Goal: Contribute content: Add original content to the website for others to see

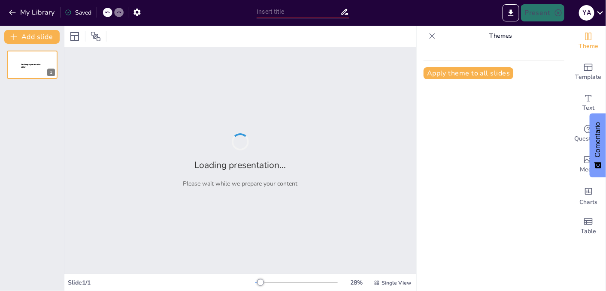
type input "Definición de las Fases del Ciclo de un Proyecto"
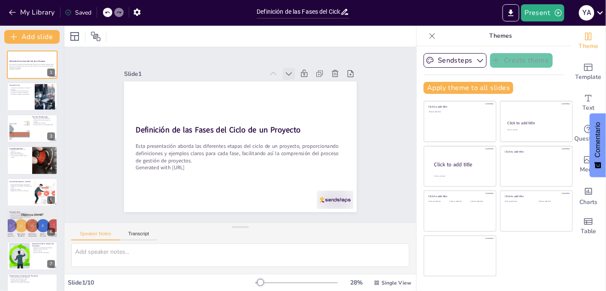
click at [307, 100] on icon at bounding box center [313, 106] width 12 height 12
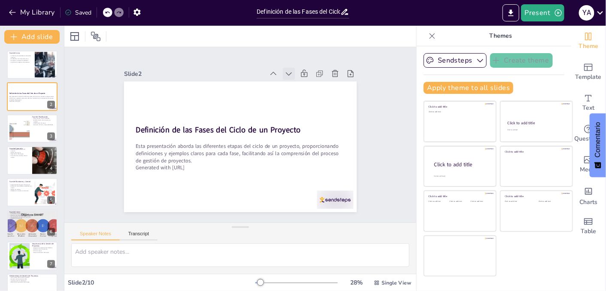
click at [285, 190] on icon at bounding box center [290, 195] width 10 height 10
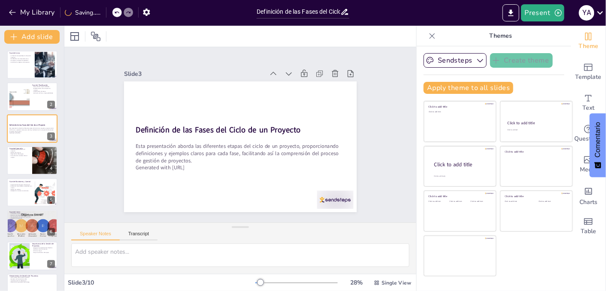
click at [267, 204] on icon at bounding box center [261, 210] width 12 height 12
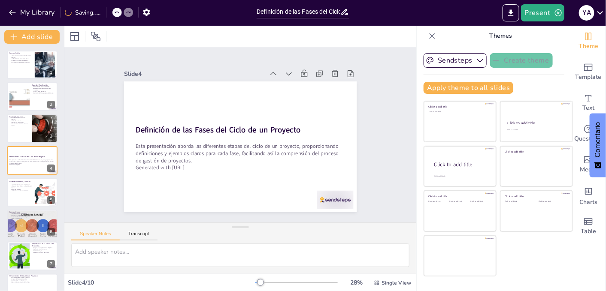
click at [211, 200] on icon at bounding box center [205, 205] width 10 height 10
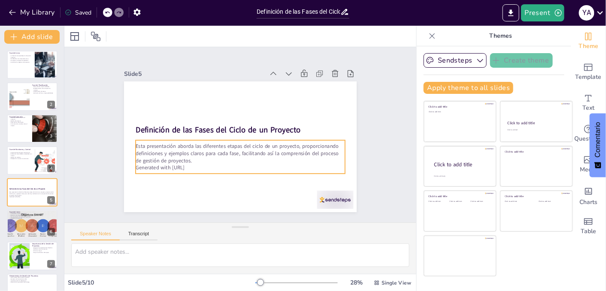
click at [209, 163] on p "Generated with [URL]" at bounding box center [207, 138] width 29 height 209
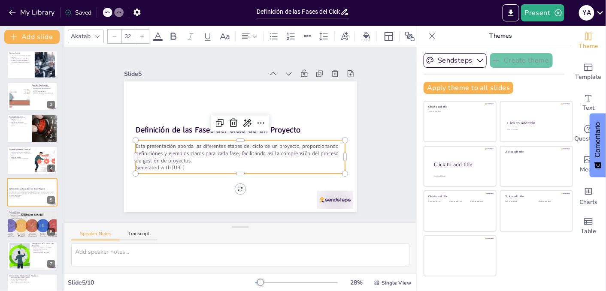
click at [198, 139] on p "Generated with [URL]" at bounding box center [229, 104] width 201 height 72
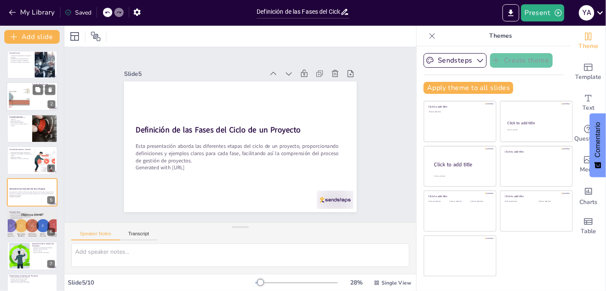
click at [38, 102] on div at bounding box center [31, 96] width 51 height 29
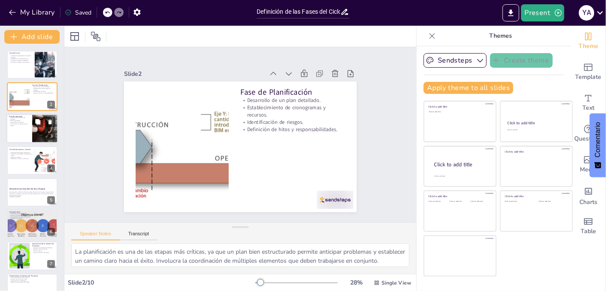
click at [22, 134] on div at bounding box center [31, 128] width 51 height 29
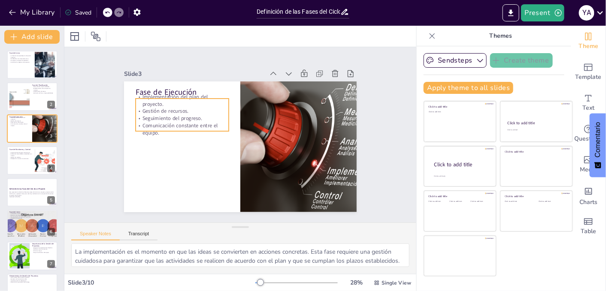
click at [234, 90] on p "Implementación del plan del proyecto." at bounding box center [255, 68] width 42 height 93
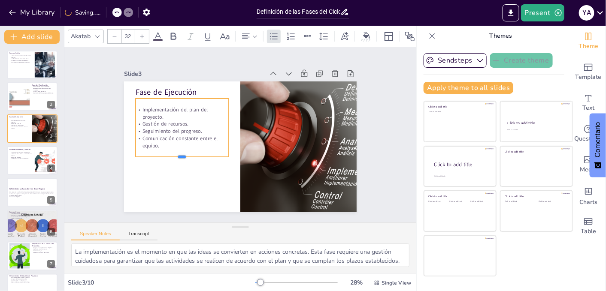
drag, startPoint x: 175, startPoint y: 129, endPoint x: 174, endPoint y: 154, distance: 25.8
click at [262, 154] on div at bounding box center [301, 148] width 79 height 60
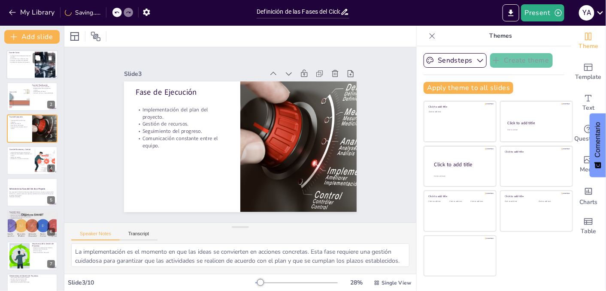
click at [25, 69] on div at bounding box center [31, 64] width 51 height 29
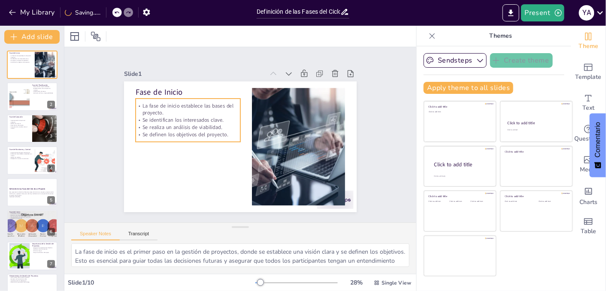
click at [154, 112] on p "La fase de inicio establece las bases del proyecto." at bounding box center [203, 91] width 102 height 56
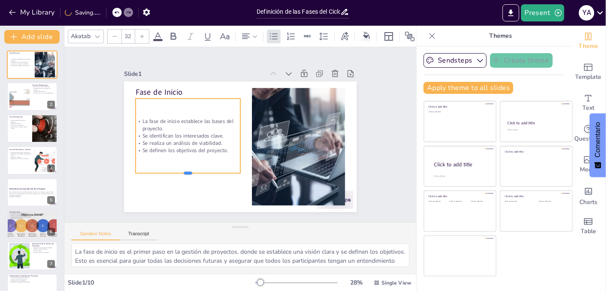
drag, startPoint x: 183, startPoint y: 144, endPoint x: 182, endPoint y: 174, distance: 29.6
click at [182, 157] on div at bounding box center [178, 110] width 58 height 94
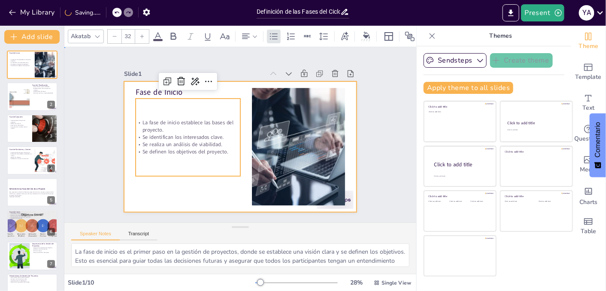
click at [152, 187] on div at bounding box center [230, 141] width 243 height 265
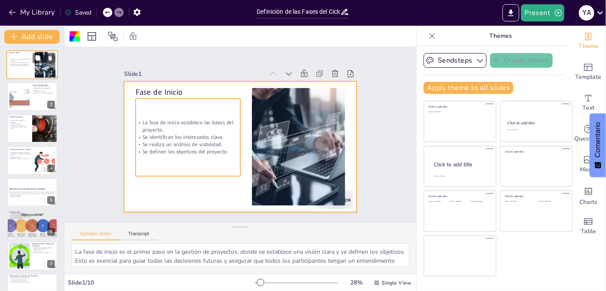
click at [21, 66] on p "Se definen los objetivos del proyecto." at bounding box center [20, 66] width 23 height 2
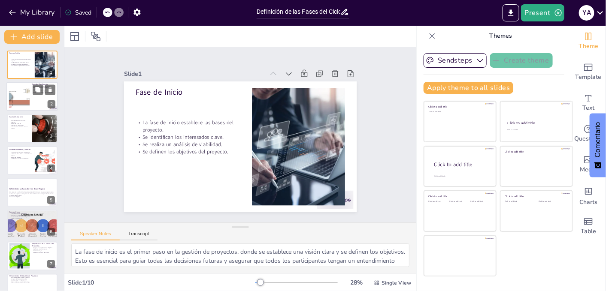
click at [20, 96] on div at bounding box center [19, 97] width 87 height 26
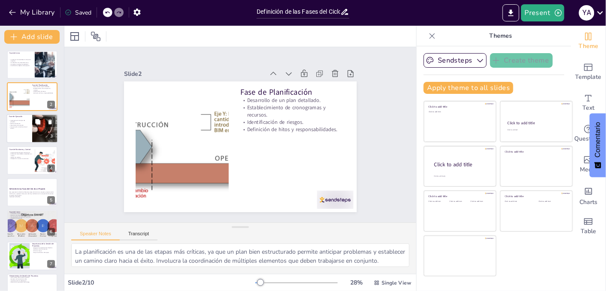
click at [18, 122] on p "Implementación del plan del proyecto." at bounding box center [19, 121] width 21 height 3
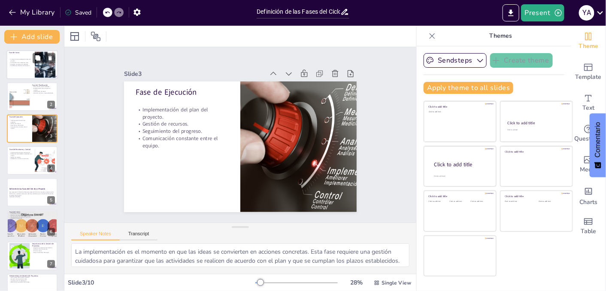
click at [24, 66] on div "La fase de inicio establece las bases del proyecto. Se identifican los interesa…" at bounding box center [20, 62] width 23 height 17
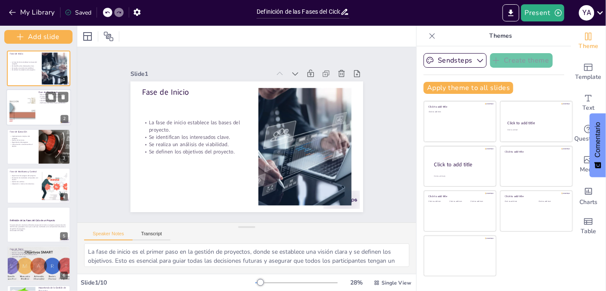
drag, startPoint x: 61, startPoint y: 167, endPoint x: 63, endPoint y: 111, distance: 56.2
click at [63, 112] on div "Add slide Fase de Inicio La fase de inicio establece las bases del proyecto. Se…" at bounding box center [38, 158] width 77 height 265
click at [515, 15] on icon "Export to PowerPoint" at bounding box center [510, 13] width 9 height 9
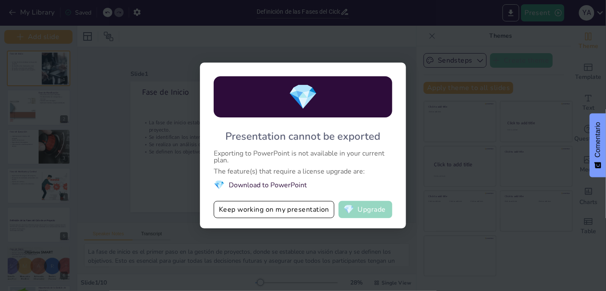
click at [373, 210] on button "💎 Upgrade" at bounding box center [365, 209] width 54 height 17
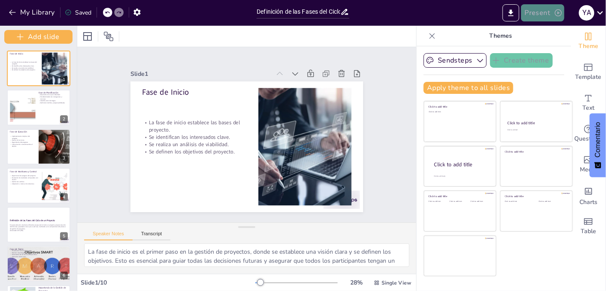
click at [531, 12] on button "Present" at bounding box center [542, 12] width 43 height 17
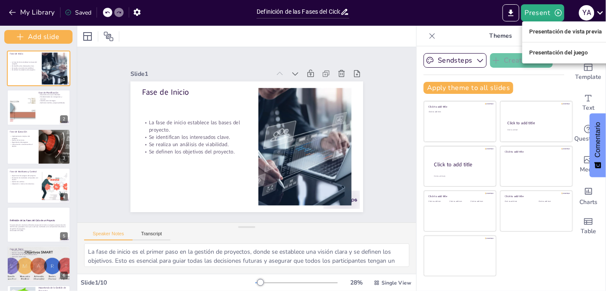
click at [359, 10] on div at bounding box center [303, 145] width 606 height 291
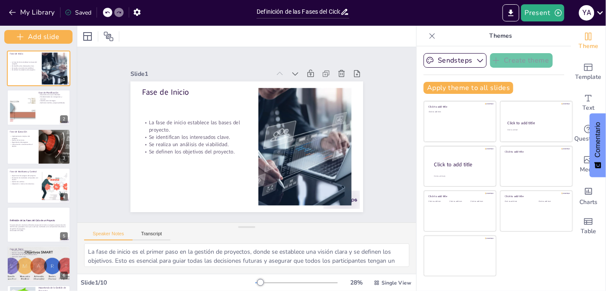
click at [190, 52] on div "Slide 1 Fase de Inicio La fase de inicio establece las bases del proyecto. Se i…" at bounding box center [246, 134] width 357 height 369
click at [36, 104] on div at bounding box center [38, 107] width 65 height 36
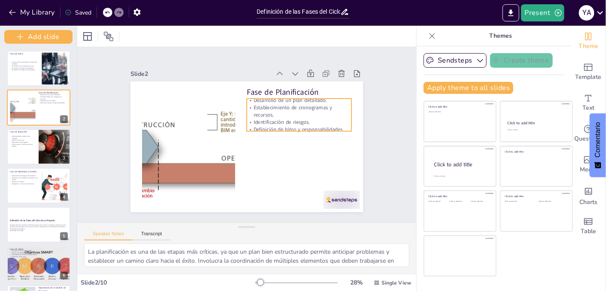
click at [279, 130] on p "Identificación de riesgos." at bounding box center [274, 181] width 39 height 102
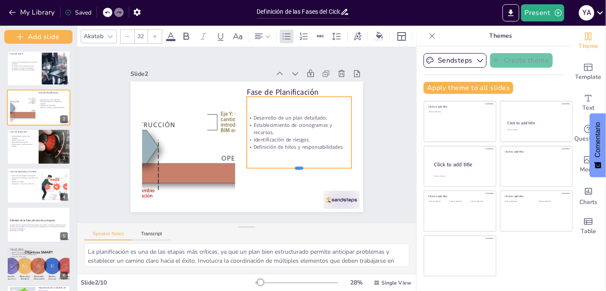
drag, startPoint x: 292, startPoint y: 127, endPoint x: 293, endPoint y: 169, distance: 41.6
click at [293, 169] on div at bounding box center [273, 193] width 94 height 58
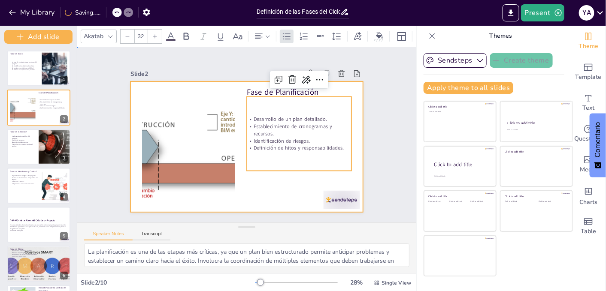
click at [287, 194] on div at bounding box center [234, 134] width 131 height 232
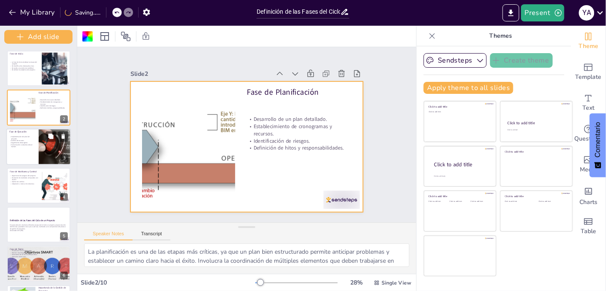
click at [22, 148] on div "Implementación del plan del proyecto. Gestión de recursos. Seguimiento del prog…" at bounding box center [22, 141] width 26 height 16
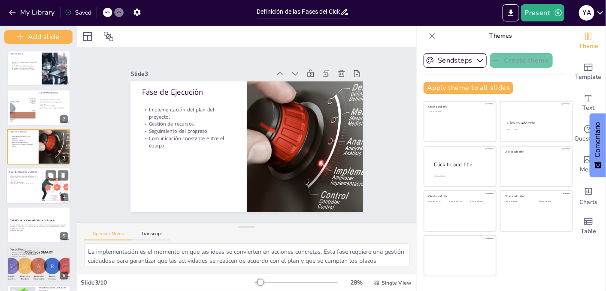
click at [31, 177] on p "Evaluación de resultados comparados con el plan." at bounding box center [23, 179] width 29 height 4
type textarea "La supervisión constante permite a los gerentes de proyecto identificar problem…"
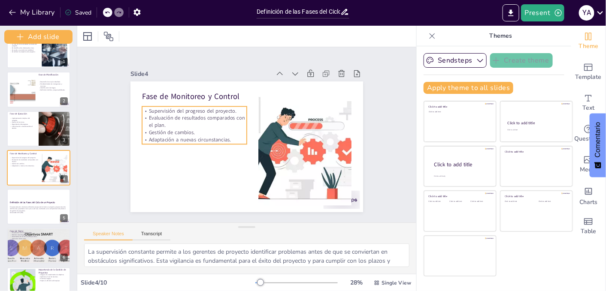
click at [189, 133] on div "Supervisión del progreso del proyecto. Evaluación de resultados comparados con …" at bounding box center [203, 104] width 110 height 75
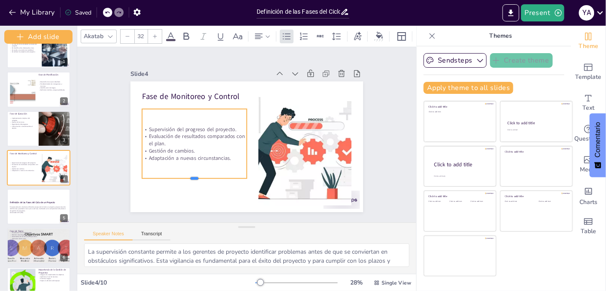
drag, startPoint x: 188, startPoint y: 146, endPoint x: 188, endPoint y: 180, distance: 33.9
click at [188, 180] on div at bounding box center [179, 157] width 98 height 49
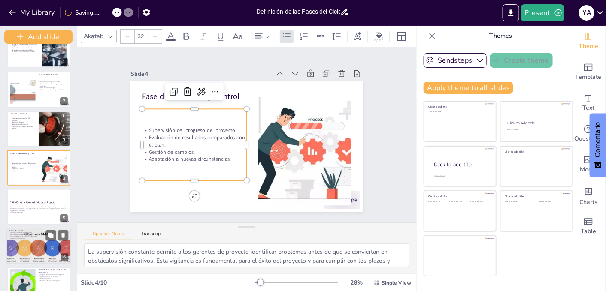
click at [30, 208] on p "Esta presentación aborda las diferentes etapas del ciclo de un proyecto, propor…" at bounding box center [38, 209] width 57 height 6
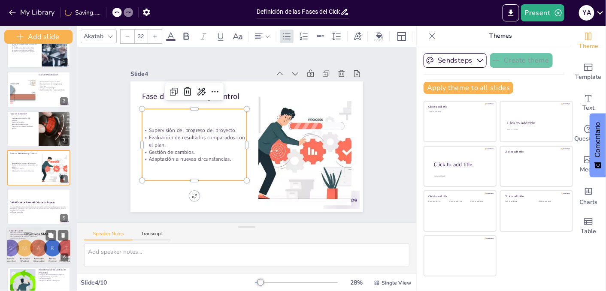
scroll to position [57, 0]
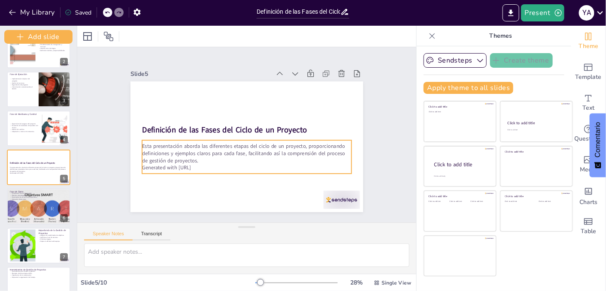
click at [191, 155] on p "Esta presentación aborda las diferentes etapas del ciclo de un proyecto, propor…" at bounding box center [239, 151] width 200 height 105
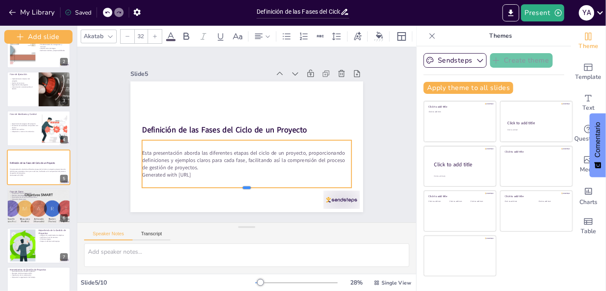
drag, startPoint x: 241, startPoint y: 173, endPoint x: 238, endPoint y: 188, distance: 14.9
click at [238, 188] on div at bounding box center [200, 167] width 129 height 173
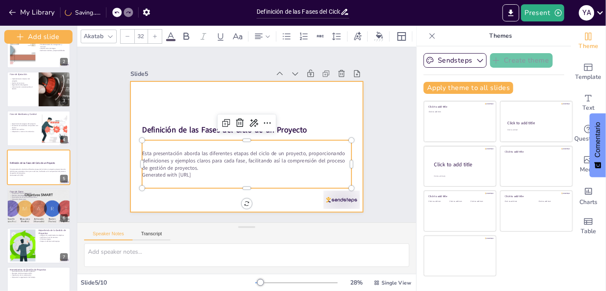
click at [153, 96] on div at bounding box center [243, 146] width 262 height 196
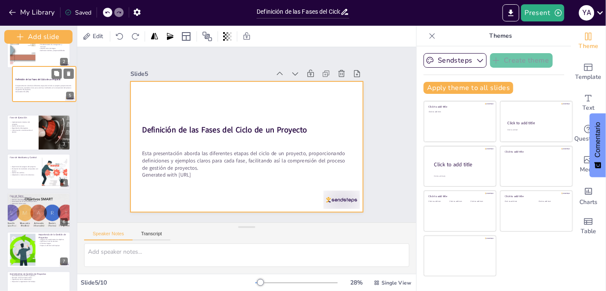
scroll to position [0, 0]
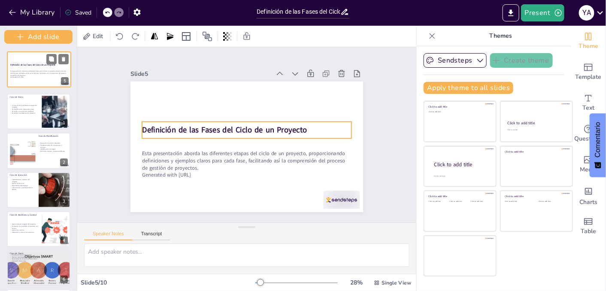
drag, startPoint x: 29, startPoint y: 166, endPoint x: 32, endPoint y: 67, distance: 98.7
click at [32, 51] on div "Definición de las Fases del Ciclo de un Proyecto Esta presentación aborda las d…" at bounding box center [38, 51] width 63 height 0
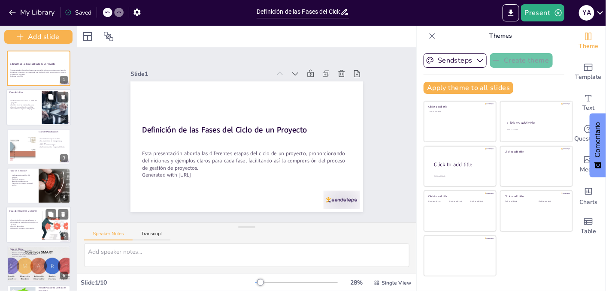
click at [22, 108] on p "Se definen los objetivos del proyecto." at bounding box center [23, 109] width 29 height 2
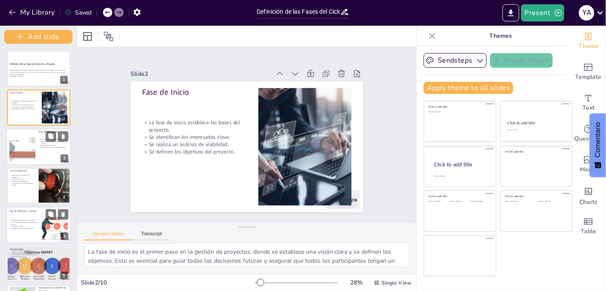
click at [22, 149] on div at bounding box center [22, 146] width 109 height 33
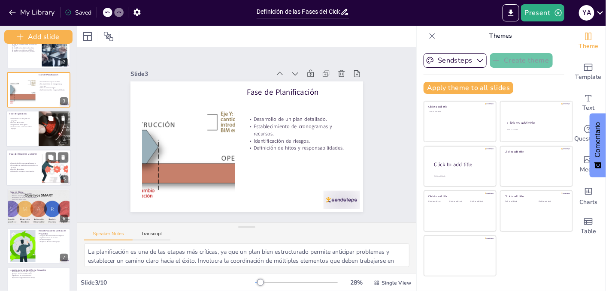
click at [22, 130] on div "Implementación del plan del proyecto. Gestión de recursos. Seguimiento del prog…" at bounding box center [22, 123] width 26 height 16
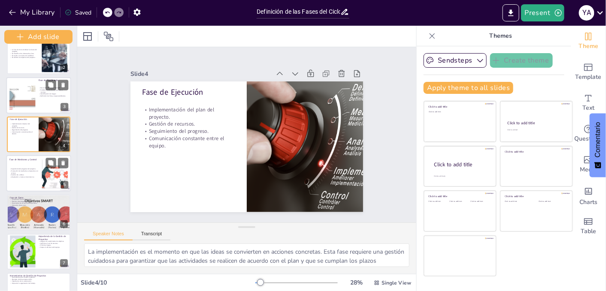
scroll to position [75, 0]
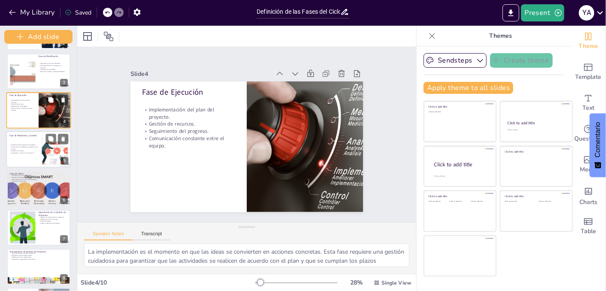
click at [21, 143] on div "Supervisión del progreso del proyecto. Evaluación de resultados comparados con …" at bounding box center [23, 149] width 29 height 20
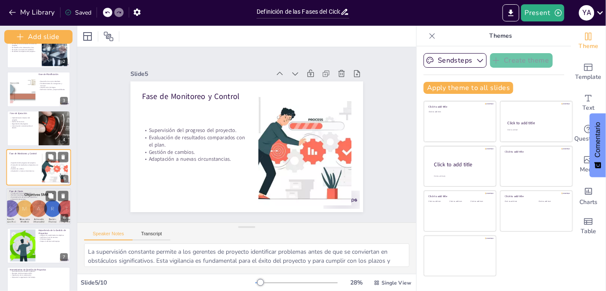
click at [34, 208] on div at bounding box center [38, 206] width 82 height 36
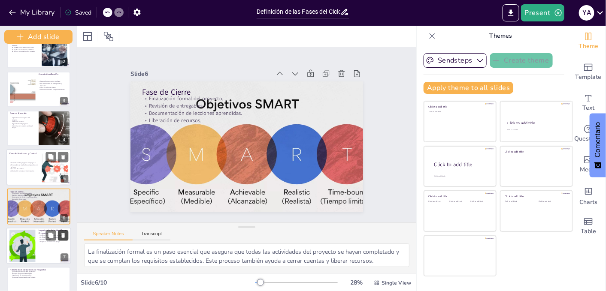
scroll to position [96, 0]
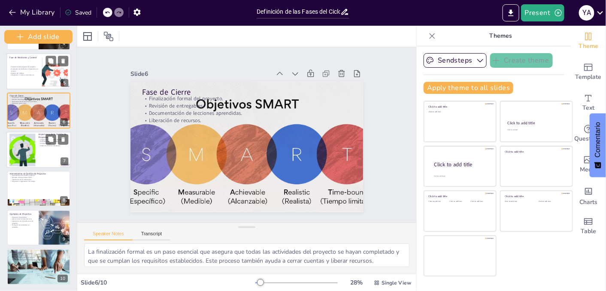
click at [44, 161] on div at bounding box center [38, 150] width 65 height 36
type textarea "La gestión de proyectos proporciona un marco que ayuda a los equipos a centrars…"
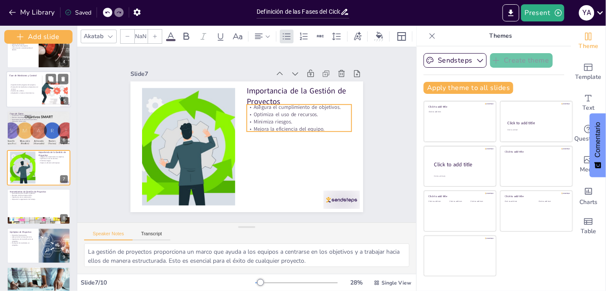
type input "32"
click at [283, 126] on p "Mejora la eficiencia del equipo." at bounding box center [298, 124] width 105 height 18
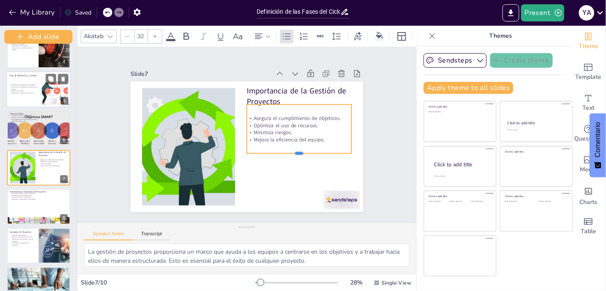
drag, startPoint x: 294, startPoint y: 130, endPoint x: 295, endPoint y: 154, distance: 24.5
click at [261, 153] on div at bounding box center [241, 192] width 39 height 102
click at [32, 207] on div at bounding box center [38, 207] width 65 height 36
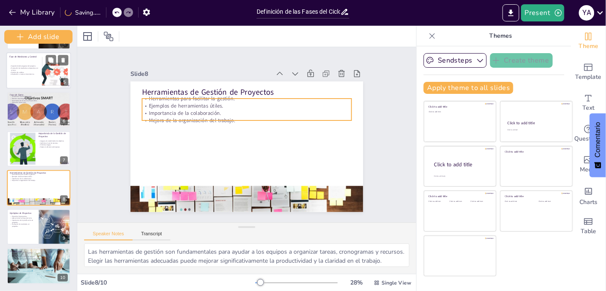
click at [161, 114] on p "Mejora de la organización del trabajo." at bounding box center [252, 148] width 194 height 92
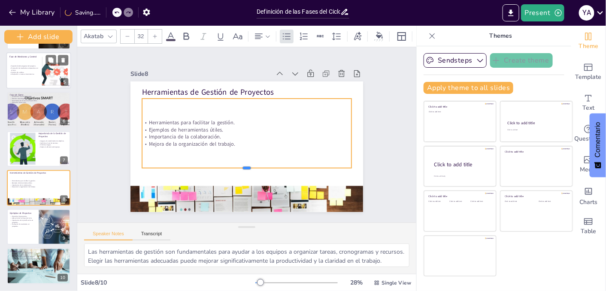
drag, startPoint x: 242, startPoint y: 119, endPoint x: 244, endPoint y: 167, distance: 48.1
click at [244, 167] on div at bounding box center [235, 169] width 201 height 71
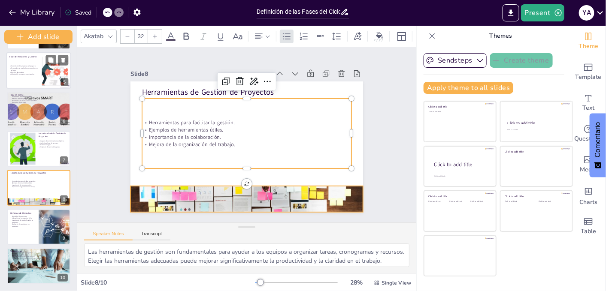
click at [177, 173] on div at bounding box center [272, 76] width 257 height 195
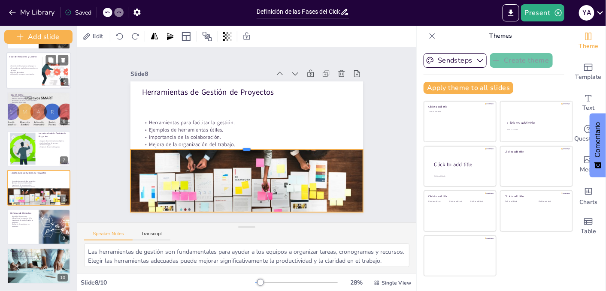
drag, startPoint x: 241, startPoint y: 181, endPoint x: 245, endPoint y: 144, distance: 36.8
click at [245, 144] on div at bounding box center [257, 134] width 31 height 232
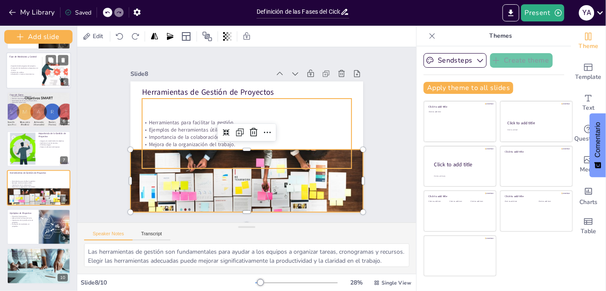
click at [304, 111] on div "Herramientas para facilitar la gestión. Ejemplos de herramientas útiles. Import…" at bounding box center [247, 133] width 220 height 149
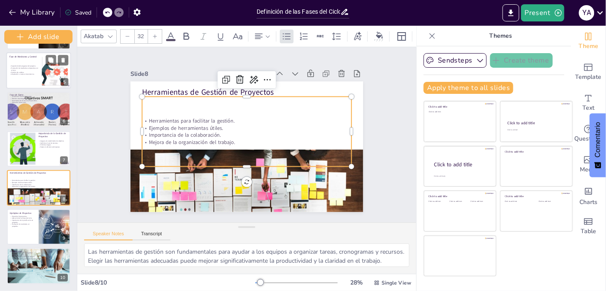
click at [199, 125] on p "Ejemplos de herramientas útiles." at bounding box center [248, 129] width 201 height 72
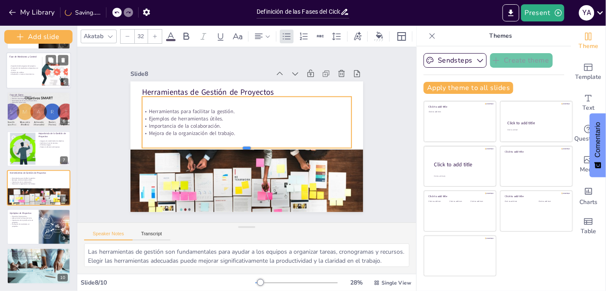
drag, startPoint x: 241, startPoint y: 151, endPoint x: 241, endPoint y: 145, distance: 5.6
click at [241, 145] on div at bounding box center [241, 150] width 201 height 71
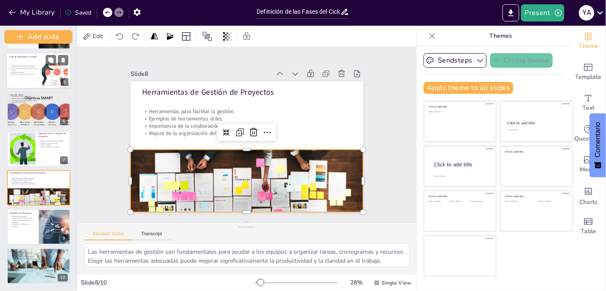
click at [285, 163] on div at bounding box center [239, 198] width 243 height 133
click at [239, 147] on div at bounding box center [208, 187] width 253 height 226
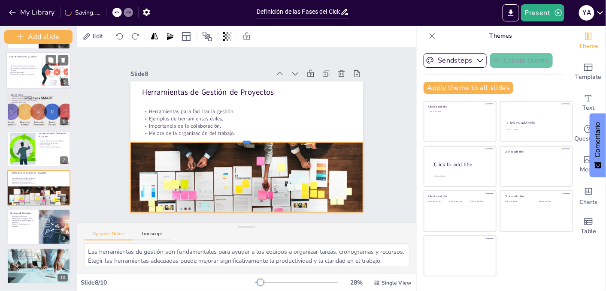
drag, startPoint x: 241, startPoint y: 145, endPoint x: 241, endPoint y: 138, distance: 7.3
click at [241, 138] on div at bounding box center [243, 132] width 161 height 178
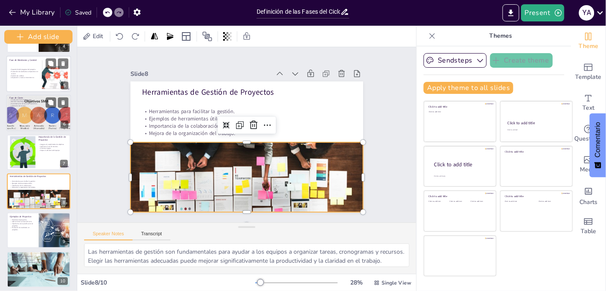
scroll to position [154, 0]
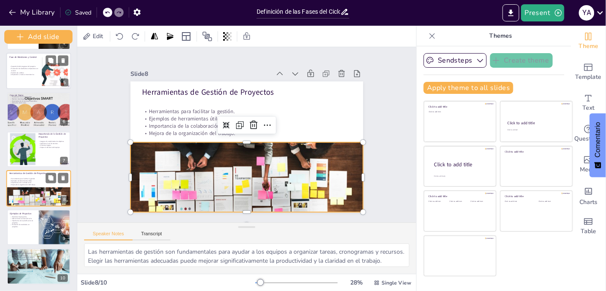
click at [37, 196] on div at bounding box center [38, 202] width 65 height 31
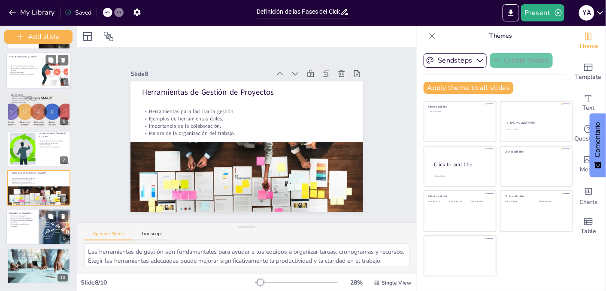
click at [24, 222] on div "Diversidad de proyectos. Aplicación de las fases del ciclo. Importancia de la p…" at bounding box center [22, 221] width 26 height 12
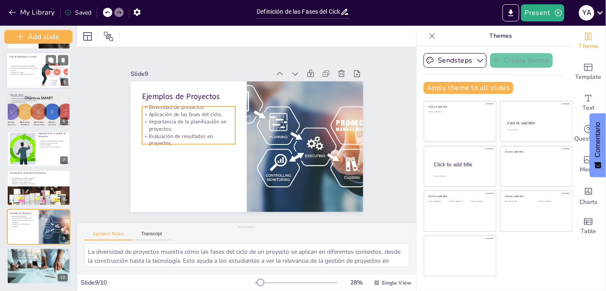
click at [219, 145] on p "Importancia de la planificación en proyectos." at bounding box center [231, 192] width 24 height 94
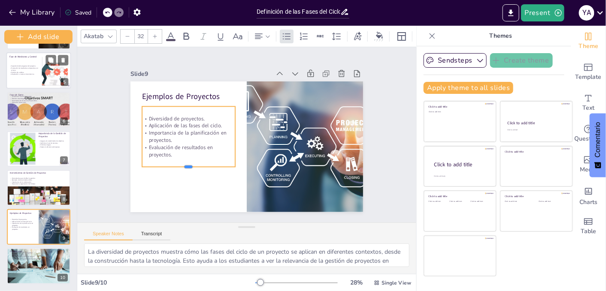
drag, startPoint x: 182, startPoint y: 142, endPoint x: 177, endPoint y: 174, distance: 33.0
click at [219, 109] on div at bounding box center [245, 67] width 52 height 84
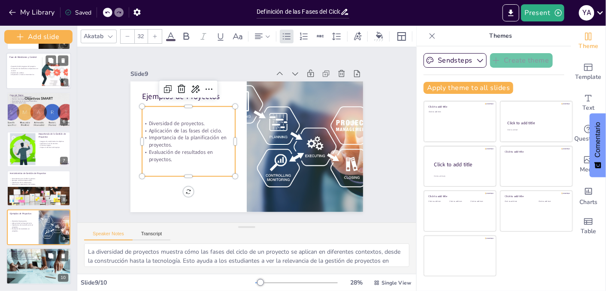
drag, startPoint x: 24, startPoint y: 259, endPoint x: 35, endPoint y: 250, distance: 14.1
click at [24, 258] on p "Importancia de la gestión de proyectos en la carrera." at bounding box center [38, 259] width 58 height 2
type textarea "Aplicar técnicas de gestión efectivas es fundamental para el éxito en la ejecuc…"
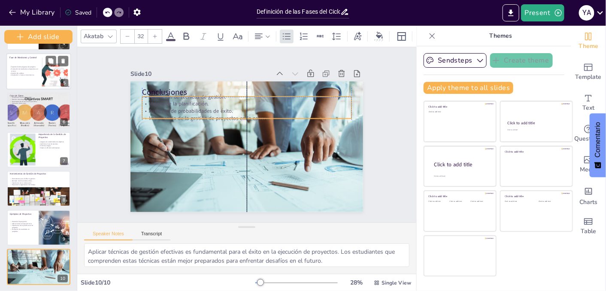
click at [233, 107] on p "Aumento de probabilidades de éxito." at bounding box center [269, 127] width 72 height 201
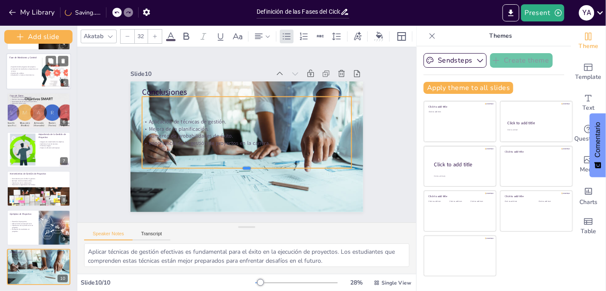
drag, startPoint x: 243, startPoint y: 120, endPoint x: 241, endPoint y: 165, distance: 44.6
click at [241, 165] on div at bounding box center [219, 159] width 145 height 160
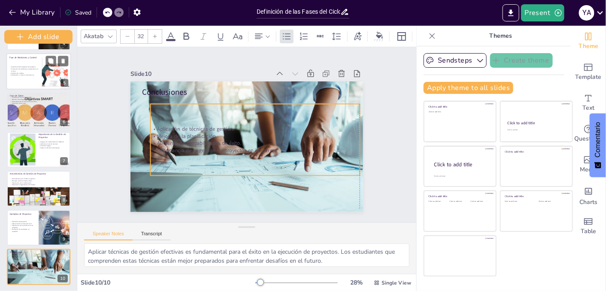
drag, startPoint x: 143, startPoint y: 116, endPoint x: 150, endPoint y: 124, distance: 10.3
click at [200, 124] on p "Aplicación de técnicas de gestión." at bounding box center [255, 139] width 111 height 185
drag, startPoint x: 247, startPoint y: 145, endPoint x: 244, endPoint y: 148, distance: 4.6
click at [248, 145] on p "Importancia de la gestión de proyectos en la carrera." at bounding box center [246, 152] width 185 height 111
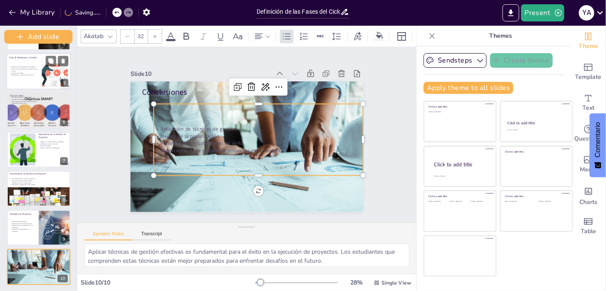
click at [224, 145] on p "Importancia de la gestión de proyectos en la carrera." at bounding box center [252, 154] width 201 height 72
click at [229, 147] on p "Importancia de la gestión de proyectos en la carrera." at bounding box center [265, 128] width 72 height 201
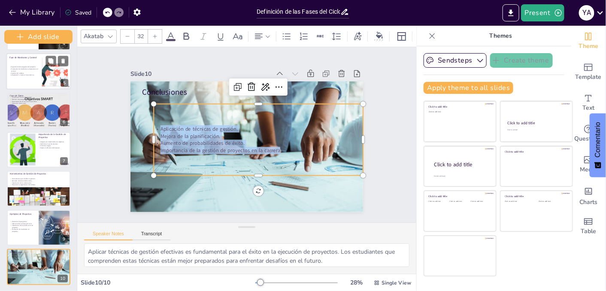
drag, startPoint x: 262, startPoint y: 145, endPoint x: 148, endPoint y: 123, distance: 115.9
click at [160, 123] on div "Aplicación de técnicas de gestión. Mejora de la planificación. Aumento de proba…" at bounding box center [253, 145] width 186 height 146
click at [294, 108] on icon at bounding box center [301, 115] width 15 height 15
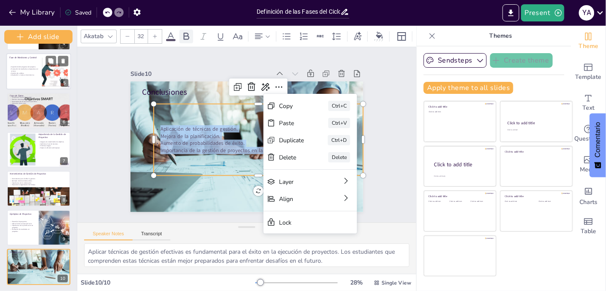
click at [186, 33] on icon at bounding box center [186, 36] width 10 height 10
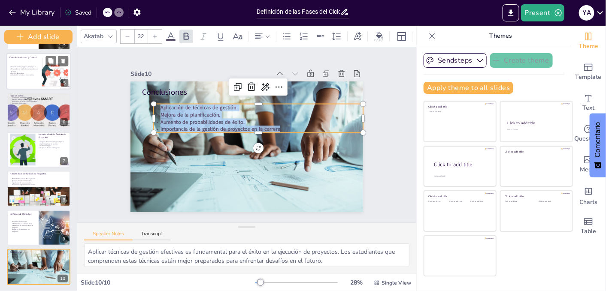
click at [198, 154] on div at bounding box center [239, 144] width 273 height 253
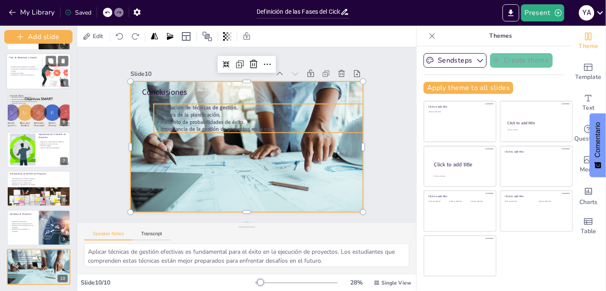
click at [192, 120] on strong "Aumento de probabilidades de éxito." at bounding box center [212, 105] width 80 height 41
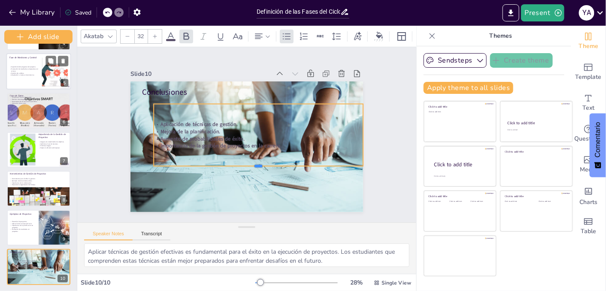
drag, startPoint x: 252, startPoint y: 130, endPoint x: 247, endPoint y: 165, distance: 35.1
click at [247, 165] on div at bounding box center [219, 160] width 91 height 194
click at [197, 127] on strong "Mejora de la planificación." at bounding box center [193, 114] width 59 height 25
click at [196, 114] on strong "Mejora de la planificación." at bounding box center [216, 87] width 41 height 53
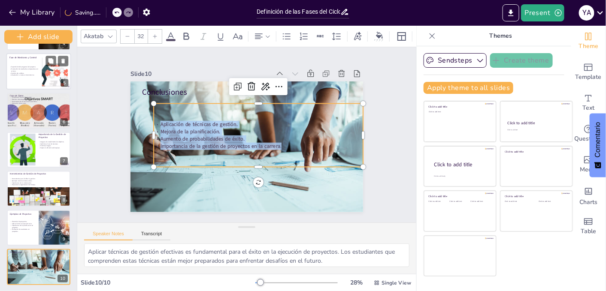
drag, startPoint x: 153, startPoint y: 121, endPoint x: 276, endPoint y: 146, distance: 125.5
click at [276, 146] on div "Aplicación de técnicas de gestión. Mejora de la planificación. Aumento de proba…" at bounding box center [237, 129] width 196 height 130
click at [172, 35] on icon at bounding box center [171, 36] width 10 height 10
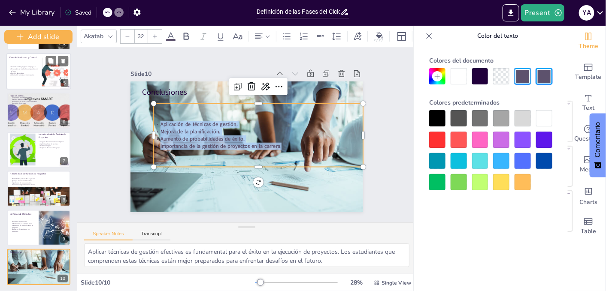
click at [440, 140] on div at bounding box center [437, 140] width 16 height 16
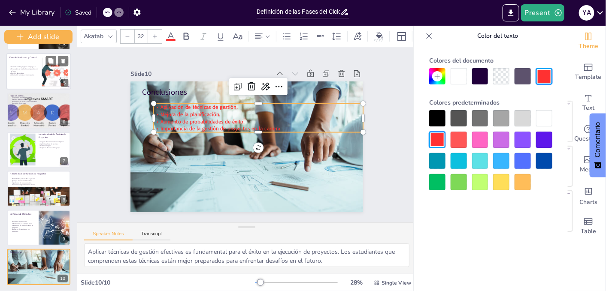
click at [459, 177] on div at bounding box center [458, 182] width 16 height 16
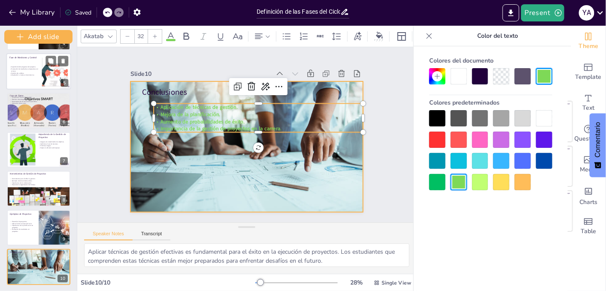
click at [283, 179] on div at bounding box center [241, 146] width 271 height 226
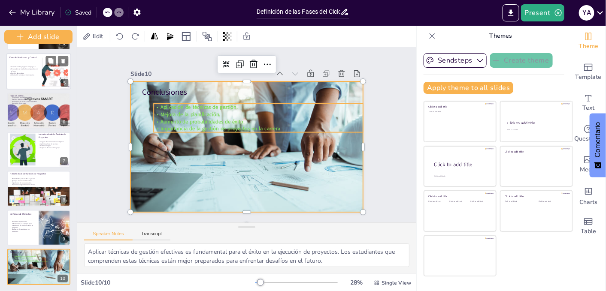
click at [220, 116] on span "Aumento de probabilidades de éxito." at bounding box center [240, 89] width 41 height 80
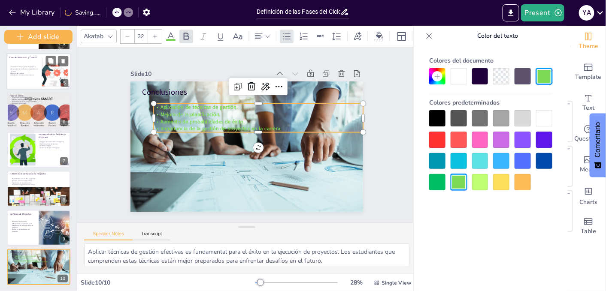
click at [436, 117] on div at bounding box center [437, 118] width 16 height 16
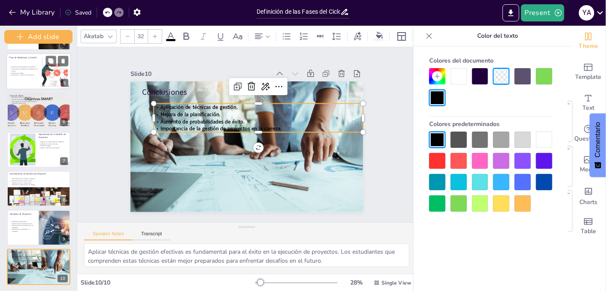
click at [498, 166] on div at bounding box center [501, 161] width 16 height 16
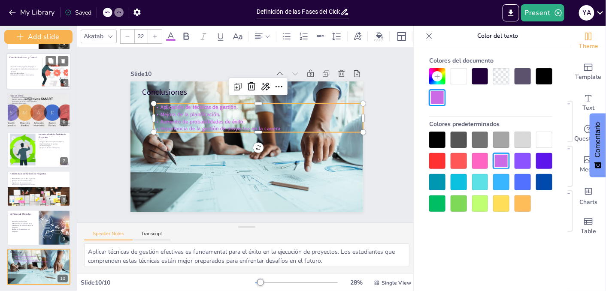
click at [479, 167] on div at bounding box center [480, 161] width 16 height 16
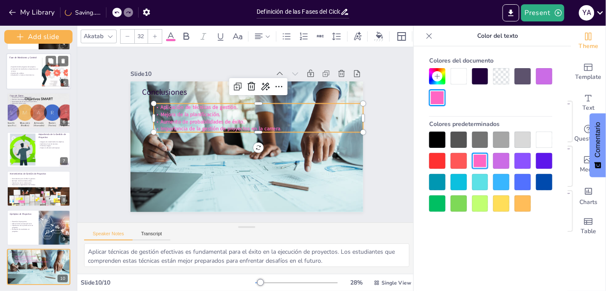
click at [454, 165] on div at bounding box center [458, 161] width 16 height 16
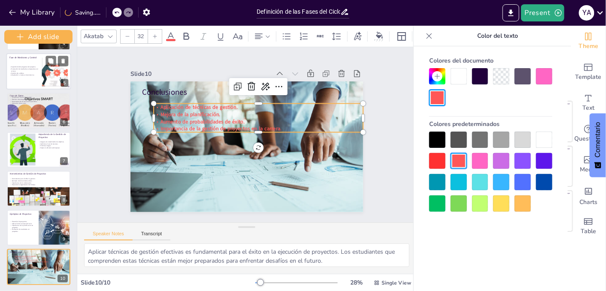
click at [430, 163] on div at bounding box center [437, 161] width 16 height 16
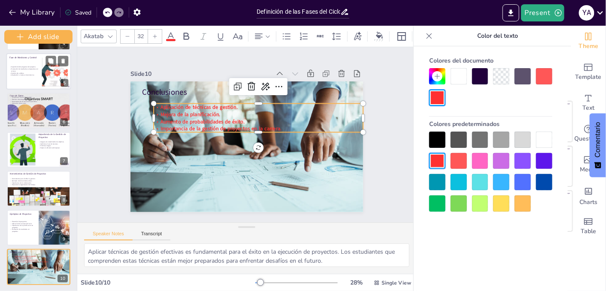
click at [538, 180] on div at bounding box center [544, 182] width 16 height 16
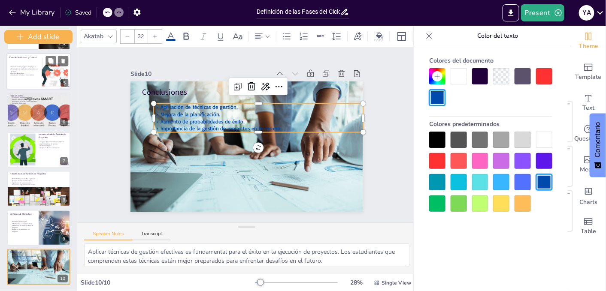
click at [498, 189] on div at bounding box center [501, 182] width 16 height 16
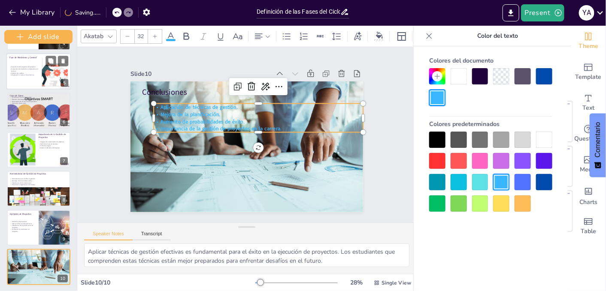
click at [500, 198] on div at bounding box center [501, 204] width 16 height 16
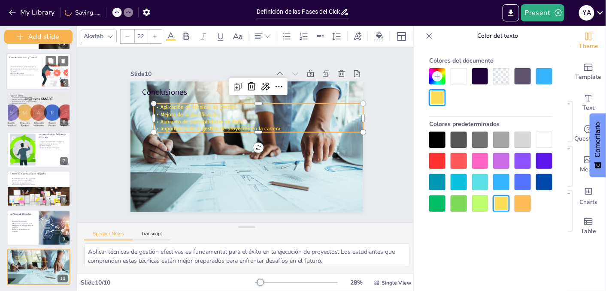
click at [523, 205] on div at bounding box center [522, 204] width 16 height 16
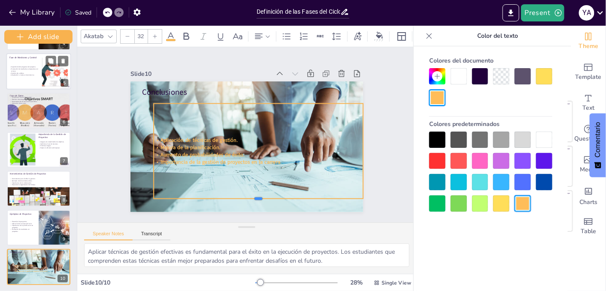
drag, startPoint x: 253, startPoint y: 130, endPoint x: 254, endPoint y: 197, distance: 66.5
click at [254, 197] on div at bounding box center [222, 199] width 185 height 111
click at [437, 140] on div at bounding box center [437, 140] width 16 height 16
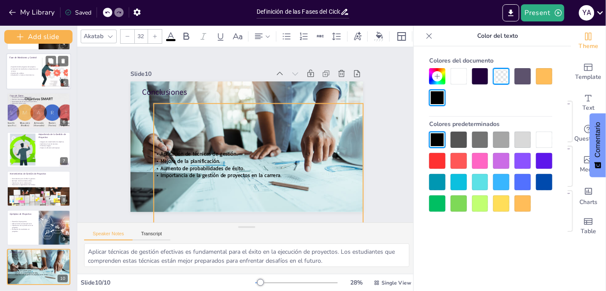
drag, startPoint x: 253, startPoint y: 197, endPoint x: 253, endPoint y: 224, distance: 27.0
click at [253, 224] on div "Slide 1 Definición de las Fases del Ciclo de un Proyecto Esta presentación abor…" at bounding box center [246, 160] width 339 height 227
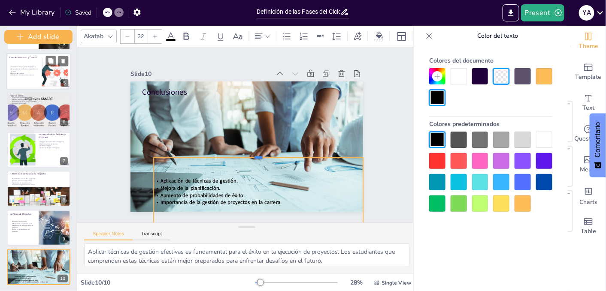
drag, startPoint x: 253, startPoint y: 99, endPoint x: 257, endPoint y: 154, distance: 54.2
click at [257, 154] on div at bounding box center [238, 155] width 129 height 173
drag, startPoint x: 356, startPoint y: 187, endPoint x: 315, endPoint y: 187, distance: 41.6
click at [320, 187] on div "Conclusiones Aplicación de técnicas de gestión. Mejora de la planificación. Aum…" at bounding box center [244, 123] width 255 height 176
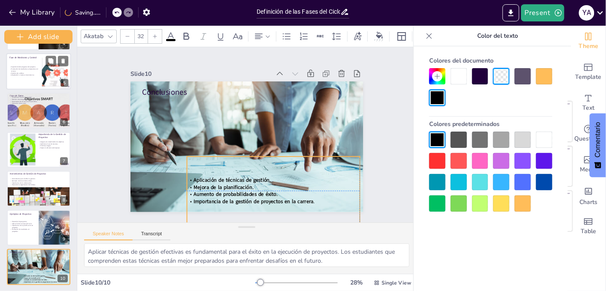
drag, startPoint x: 190, startPoint y: 160, endPoint x: 215, endPoint y: 161, distance: 24.9
click at [215, 161] on div "Aplicación de técnicas de gestión. Mejora de la planificación. Aumento de proba…" at bounding box center [186, 148] width 103 height 183
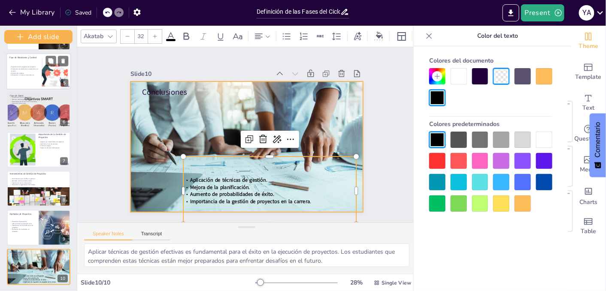
click at [304, 106] on div at bounding box center [239, 144] width 273 height 253
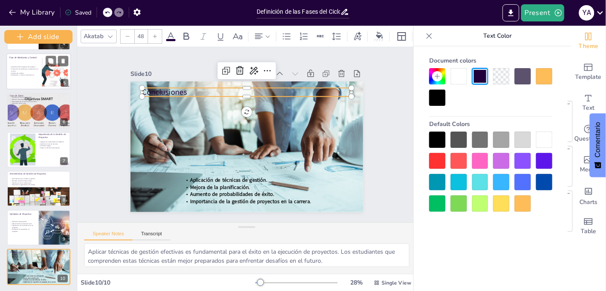
click at [272, 91] on p "Conclusiones" at bounding box center [288, 130] width 33 height 209
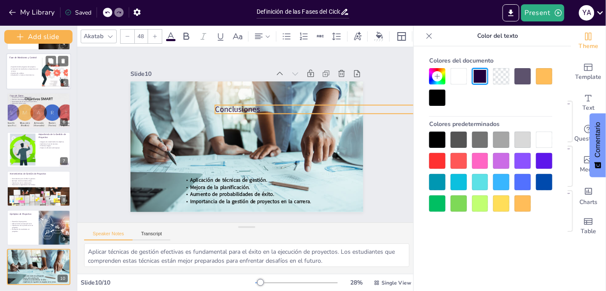
drag, startPoint x: 156, startPoint y: 90, endPoint x: 229, endPoint y: 108, distance: 74.9
click at [236, 108] on p "Conclusiones" at bounding box center [317, 165] width 163 height 148
click at [184, 34] on icon at bounding box center [186, 36] width 10 height 10
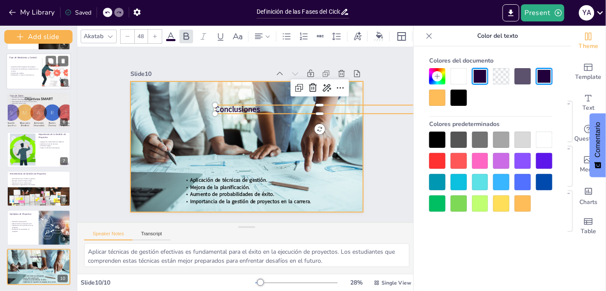
click at [221, 133] on div at bounding box center [238, 126] width 269 height 262
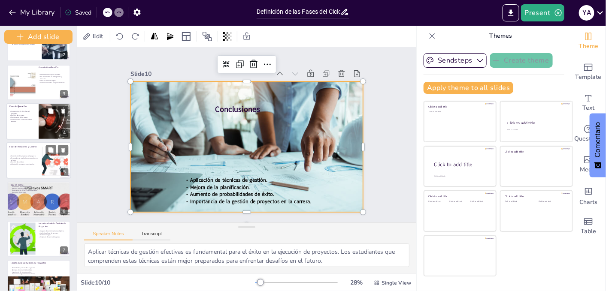
scroll to position [0, 0]
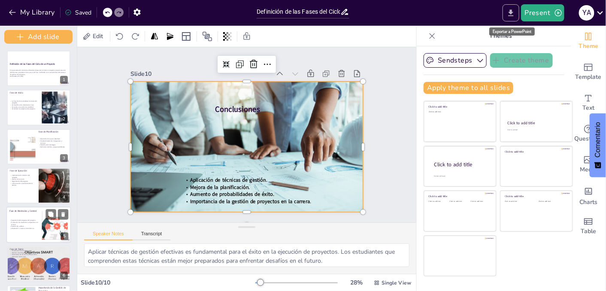
click at [511, 14] on icon "Export to PowerPoint" at bounding box center [510, 12] width 5 height 6
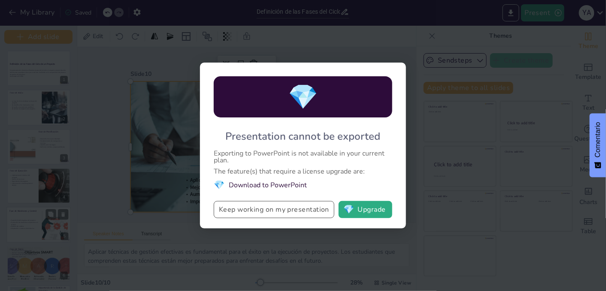
click at [268, 213] on button "Keep working on my presentation" at bounding box center [274, 209] width 121 height 17
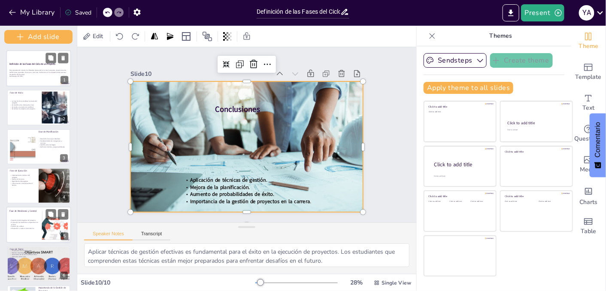
click at [52, 78] on div "Esta presentación aborda las diferentes etapas del ciclo de un proyecto, propor…" at bounding box center [38, 72] width 58 height 13
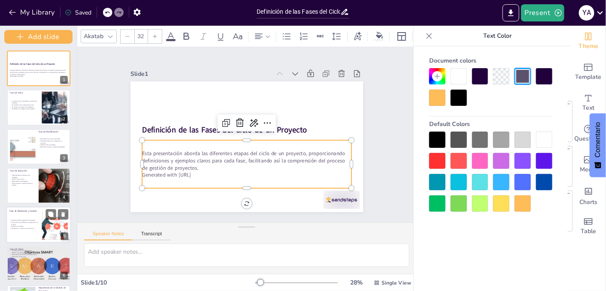
click at [274, 153] on p "Esta presentación aborda las diferentes etapas del ciclo de un proyecto, propor…" at bounding box center [229, 154] width 170 height 156
click at [374, 113] on div "Slide 1 Definición de las Fases del Ciclo de un Proyecto Esta presentación abor…" at bounding box center [247, 134] width 256 height 319
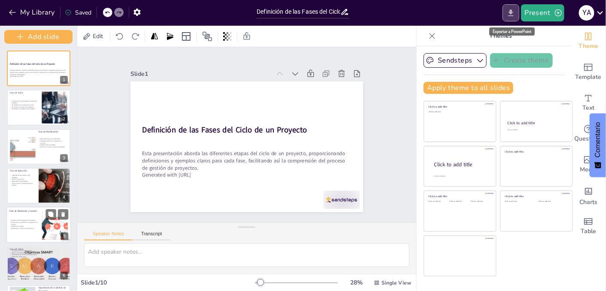
click at [512, 12] on icon "Export to PowerPoint" at bounding box center [510, 12] width 5 height 6
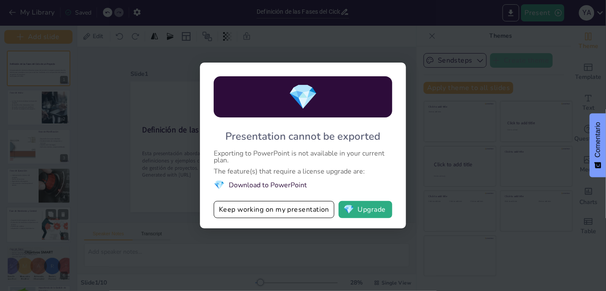
click at [280, 184] on li "💎 Download to PowerPoint" at bounding box center [303, 185] width 178 height 12
drag, startPoint x: 395, startPoint y: 223, endPoint x: 213, endPoint y: 149, distance: 195.8
click at [214, 148] on div "💎 Presentation cannot be exported Exporting to PowerPoint is not available in y…" at bounding box center [303, 146] width 206 height 166
drag, startPoint x: 234, startPoint y: 132, endPoint x: 310, endPoint y: 165, distance: 83.6
click at [310, 165] on div "💎 Presentation cannot be exported Exporting to PowerPoint is not available in y…" at bounding box center [303, 146] width 206 height 166
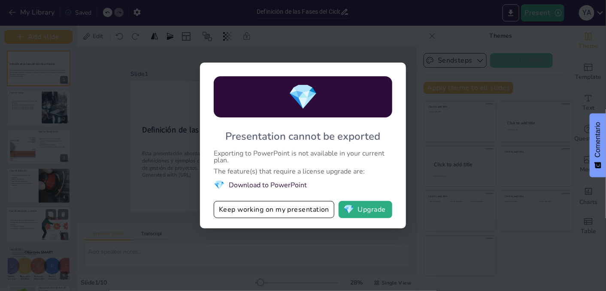
click at [464, 147] on div "💎 Presentation cannot be exported Exporting to PowerPoint is not available in y…" at bounding box center [303, 145] width 606 height 291
click at [534, 139] on div "💎 Presentation cannot be exported Exporting to PowerPoint is not available in y…" at bounding box center [303, 145] width 606 height 291
click at [307, 208] on button "Keep working on my presentation" at bounding box center [274, 209] width 121 height 17
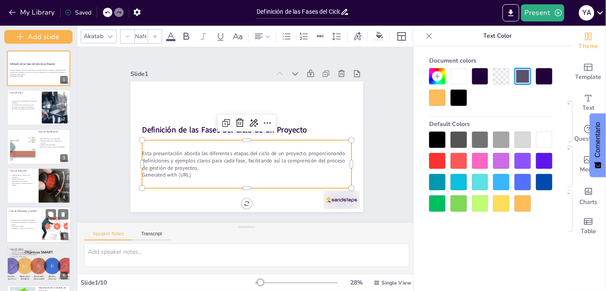
click at [282, 156] on p "Esta presentación aborda las diferentes etapas del ciclo de un proyecto, propor…" at bounding box center [231, 156] width 182 height 141
type input "32"
click at [282, 156] on p "Esta presentación aborda las diferentes etapas del ciclo de un proyecto, propor…" at bounding box center [229, 154] width 170 height 156
click at [389, 120] on div "Slide 1 Definición de las Fases del Ciclo de un Proyecto Esta presentación abor…" at bounding box center [246, 135] width 381 height 298
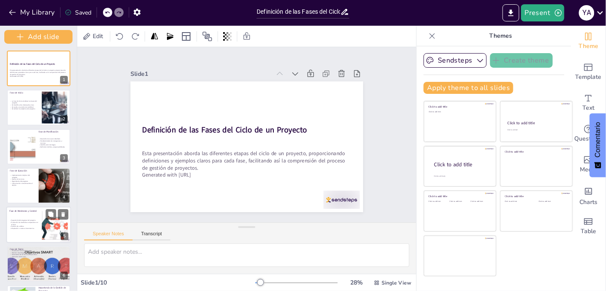
click at [381, 153] on div "Slide 1 Definición de las Fases del Ciclo de un Proyecto Esta presentación abor…" at bounding box center [246, 134] width 377 height 271
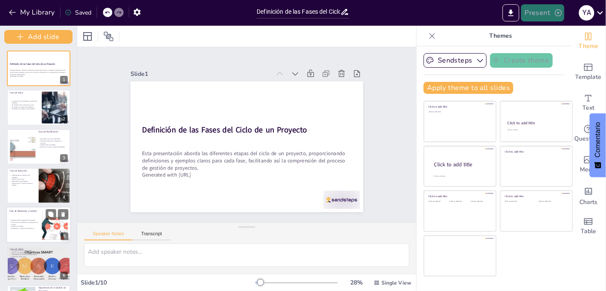
click at [558, 14] on icon "button" at bounding box center [558, 12] width 7 height 7
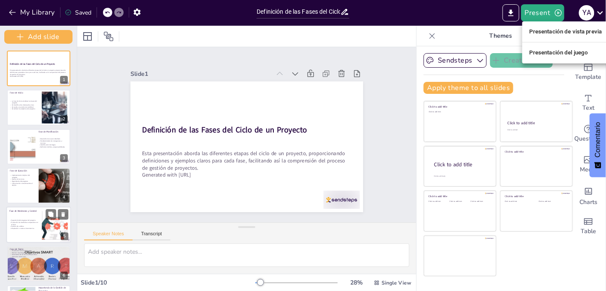
click at [383, 60] on div at bounding box center [303, 145] width 606 height 291
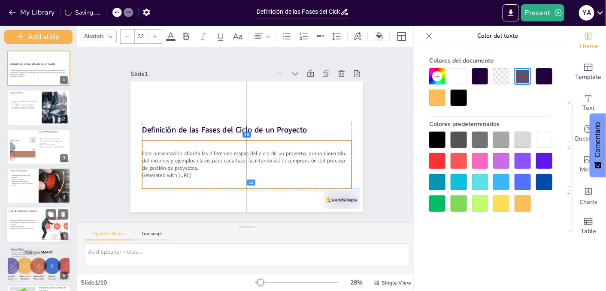
click at [204, 173] on p "Generated with [URL]" at bounding box center [233, 174] width 201 height 72
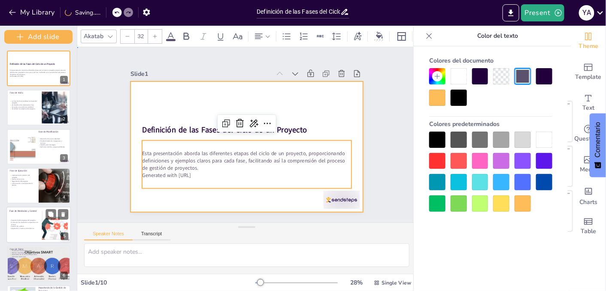
click at [281, 99] on div at bounding box center [246, 146] width 232 height 131
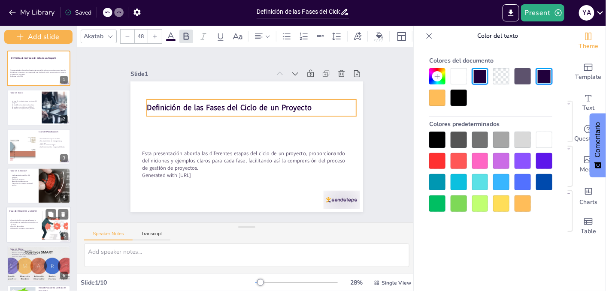
drag, startPoint x: 268, startPoint y: 125, endPoint x: 273, endPoint y: 103, distance: 22.8
click at [273, 103] on strong "Definición de las Fases del Ciclo de un Proyecto" at bounding box center [245, 102] width 148 height 91
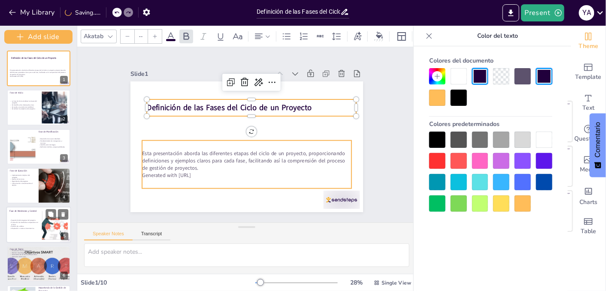
type input "32"
click at [273, 166] on p "Esta presentación aborda las diferentes etapas del ciclo de un proyecto, propor…" at bounding box center [236, 158] width 200 height 105
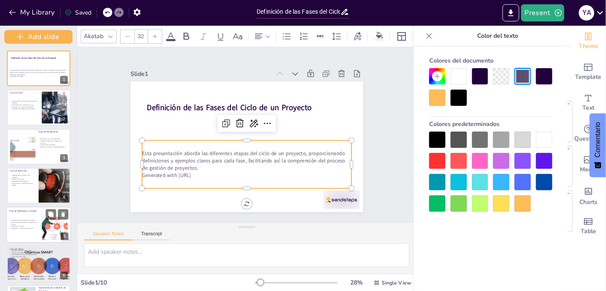
click at [206, 172] on p "Generated with [URL]" at bounding box center [238, 174] width 206 height 51
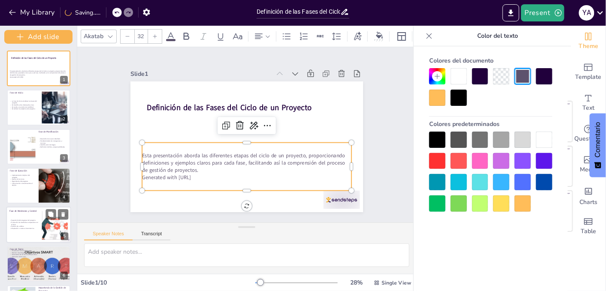
click at [201, 175] on p "Generated with [URL]" at bounding box center [233, 176] width 201 height 72
click at [201, 175] on p "Generated with [URL]" at bounding box center [238, 176] width 206 height 51
click at [199, 175] on p "Generated with [URL]" at bounding box center [222, 169] width 174 height 129
click at [201, 174] on p "Generated with [URL]" at bounding box center [238, 176] width 206 height 51
click at [202, 174] on p "Generated with [URL]" at bounding box center [222, 169] width 174 height 129
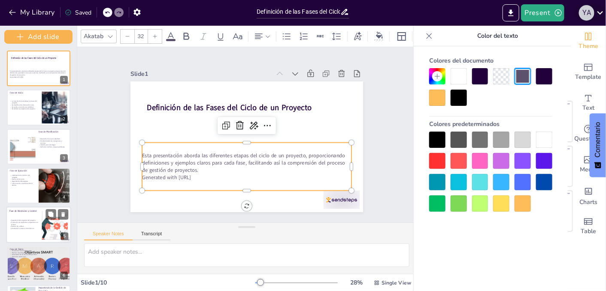
click at [587, 20] on div "Y a" at bounding box center [586, 12] width 15 height 15
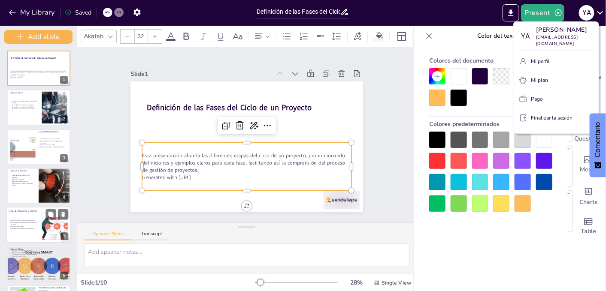
click at [410, 96] on div at bounding box center [303, 145] width 606 height 291
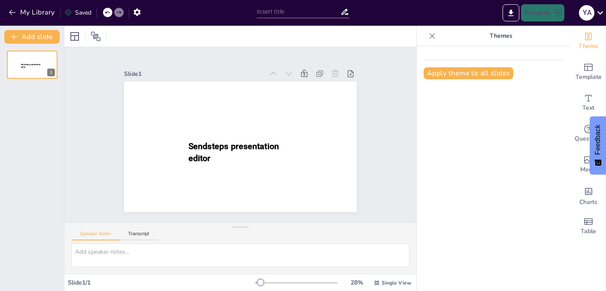
type input "Definición de las Fases del Ciclo de un Proyecto"
